Goal: Transaction & Acquisition: Purchase product/service

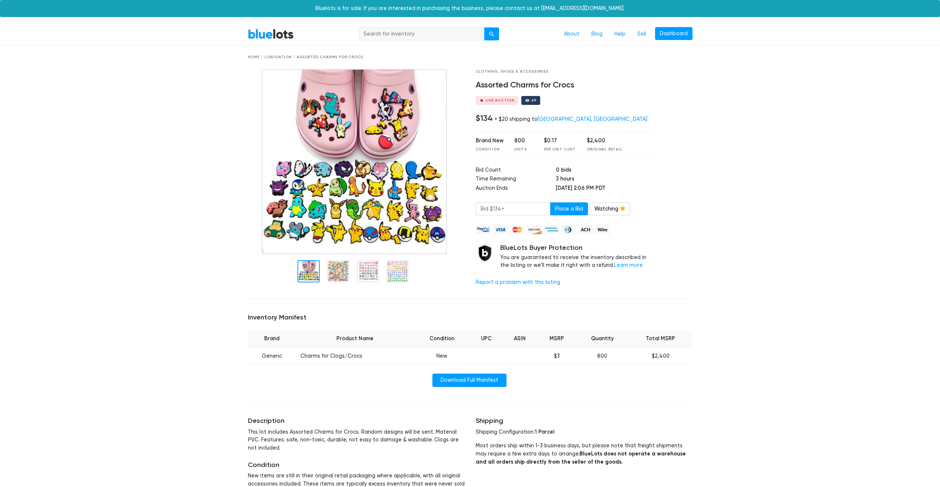
scroll to position [371, 0]
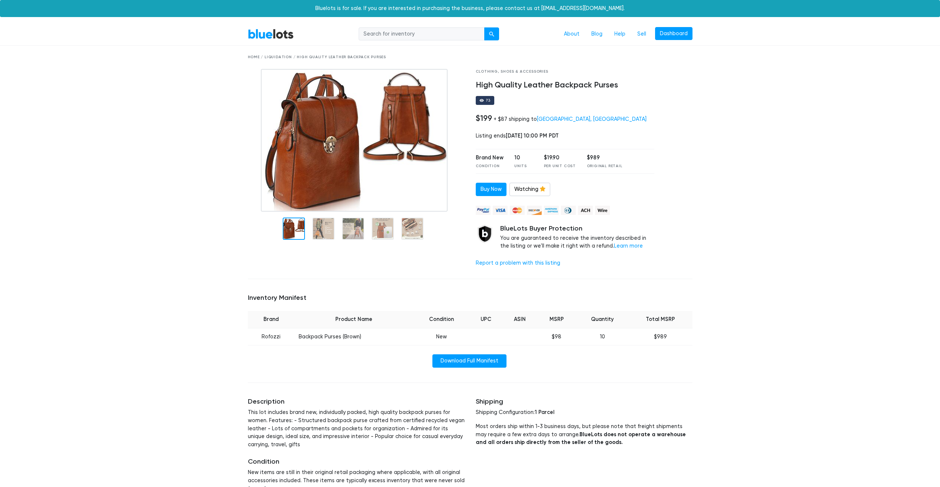
click at [274, 36] on link "BlueLots" at bounding box center [271, 34] width 46 height 11
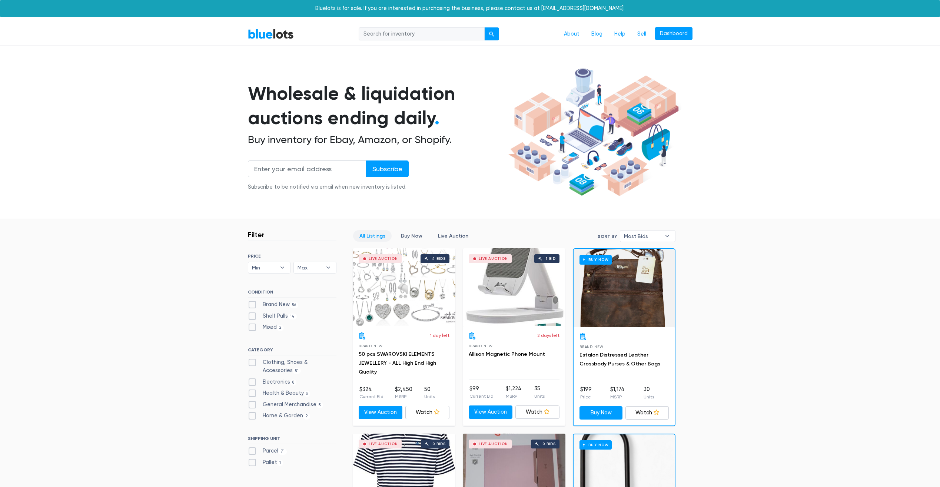
click at [379, 38] on input "search" at bounding box center [422, 33] width 126 height 13
type input "CD"
click at [489, 36] on div "submit" at bounding box center [491, 33] width 5 height 5
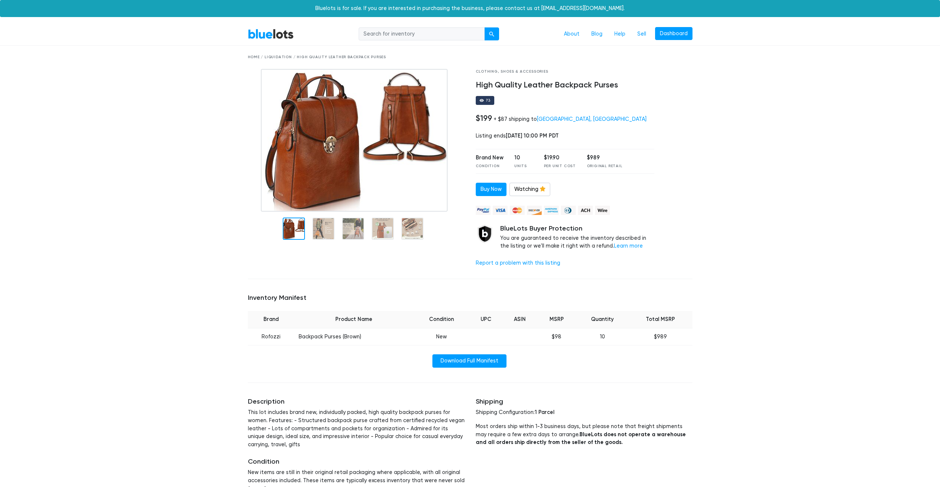
click at [400, 36] on input "search" at bounding box center [422, 33] width 126 height 13
type input "VIDEO GAMES"
click at [493, 35] on div "submit" at bounding box center [491, 33] width 5 height 5
